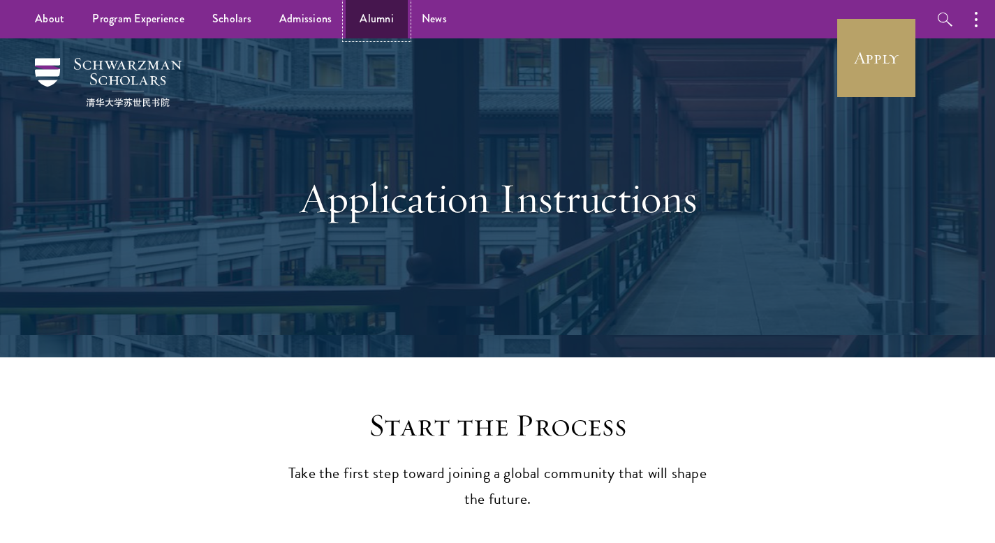
click at [396, 18] on link "Alumni" at bounding box center [377, 19] width 62 height 38
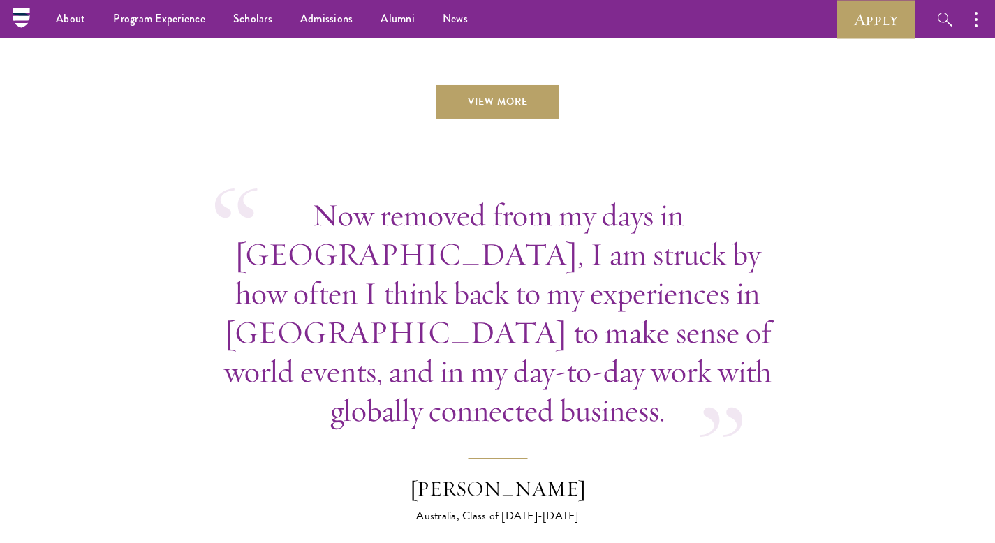
scroll to position [5135, 0]
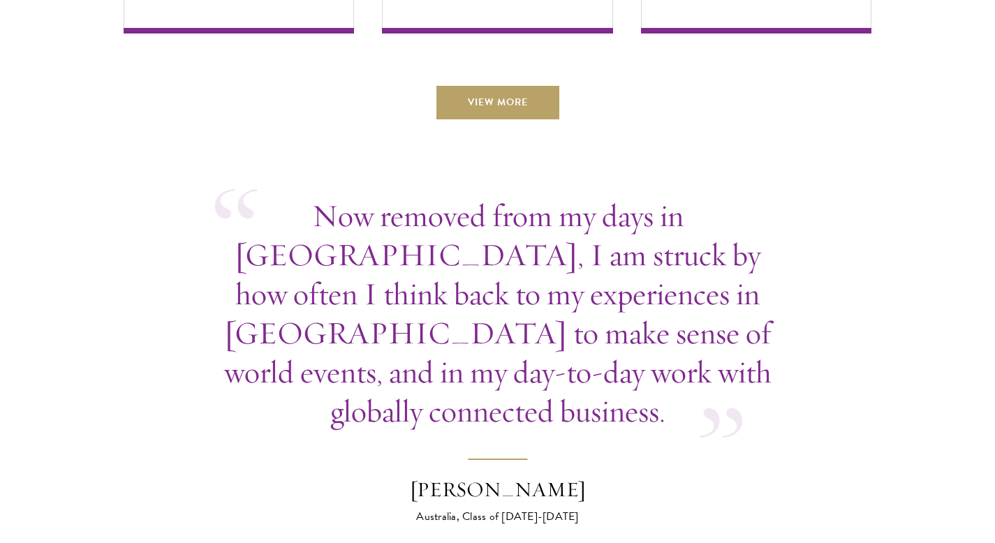
click at [436, 203] on p "Now removed from my days in [GEOGRAPHIC_DATA], I am struck by how often I think…" at bounding box center [498, 313] width 566 height 235
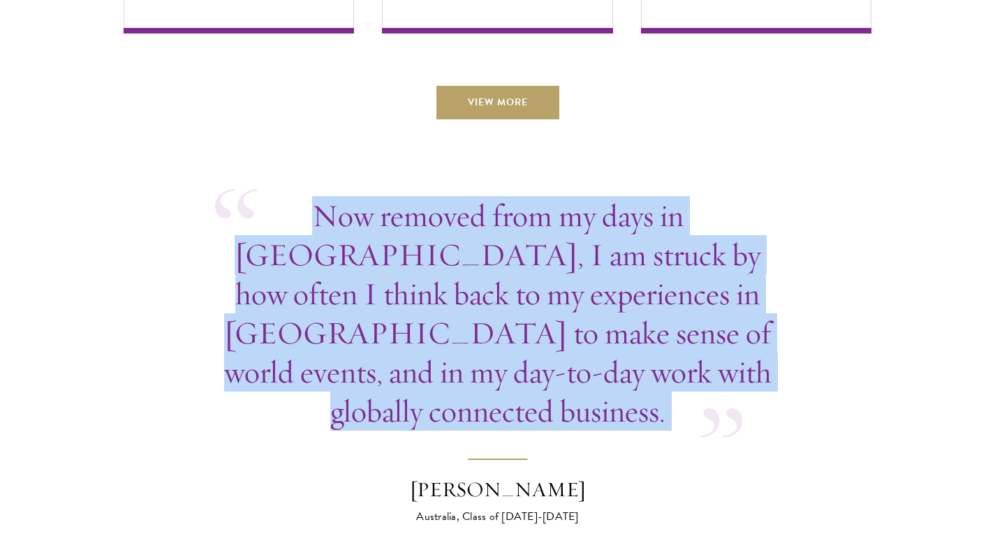
click at [436, 203] on p "Now removed from my days in [GEOGRAPHIC_DATA], I am struck by how often I think…" at bounding box center [498, 313] width 566 height 235
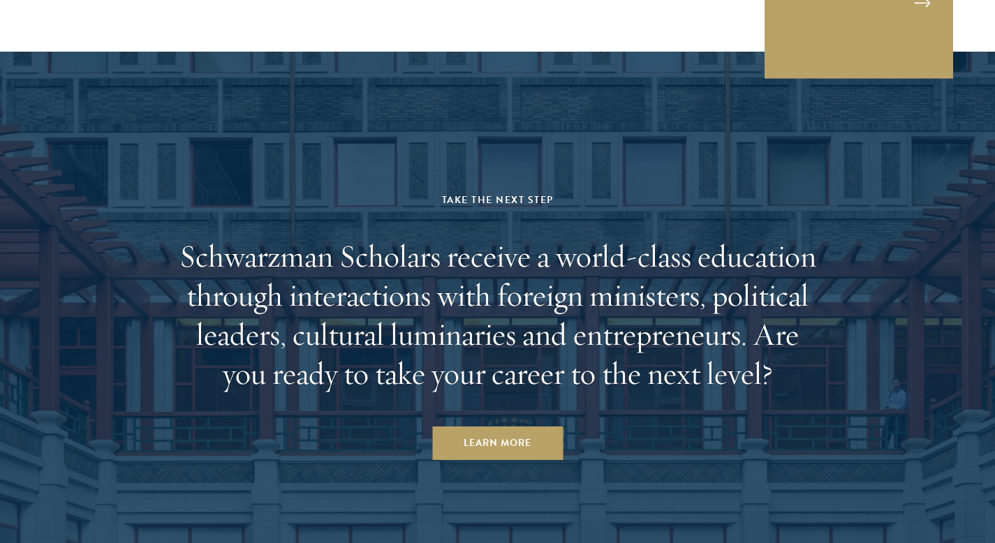
scroll to position [6074, 0]
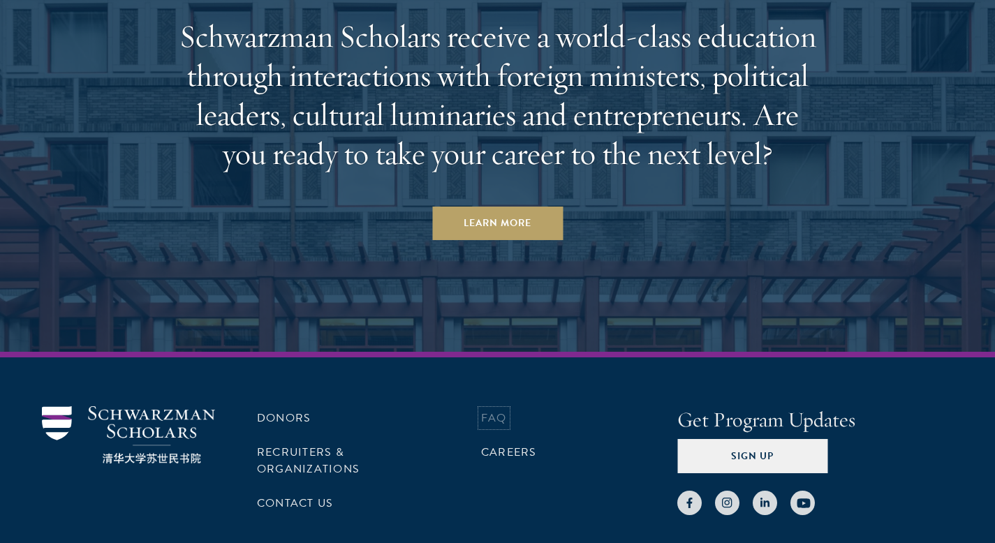
click at [507, 410] on link "FAQ" at bounding box center [494, 418] width 26 height 17
